Goal: Information Seeking & Learning: Learn about a topic

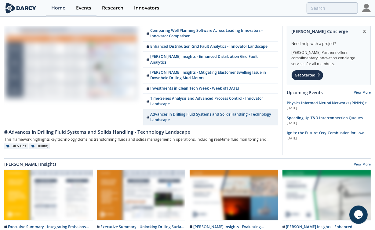
click at [82, 8] on div "Events" at bounding box center [83, 8] width 15 height 5
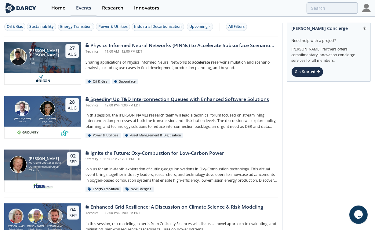
click at [189, 98] on div "Speeding Up T&D Interconnection Queues with Enhanced Software Solutions" at bounding box center [178, 99] width 184 height 7
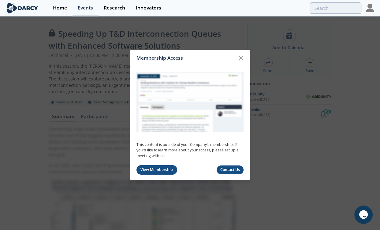
click at [166, 172] on link "View Membership" at bounding box center [156, 169] width 41 height 9
click at [240, 61] on icon at bounding box center [240, 57] width 7 height 7
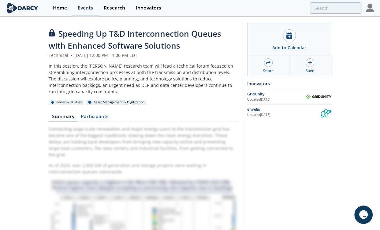
click at [135, 78] on div "In this session, the [PERSON_NAME] research team will lead a technical forum fo…" at bounding box center [143, 79] width 189 height 32
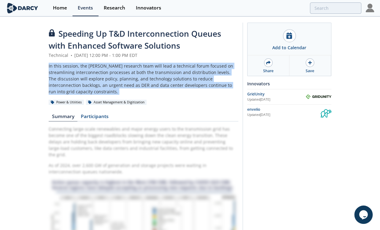
click at [135, 78] on div "In this session, the [PERSON_NAME] research team will lead a technical forum fo…" at bounding box center [143, 79] width 189 height 32
